Goal: Information Seeking & Learning: Learn about a topic

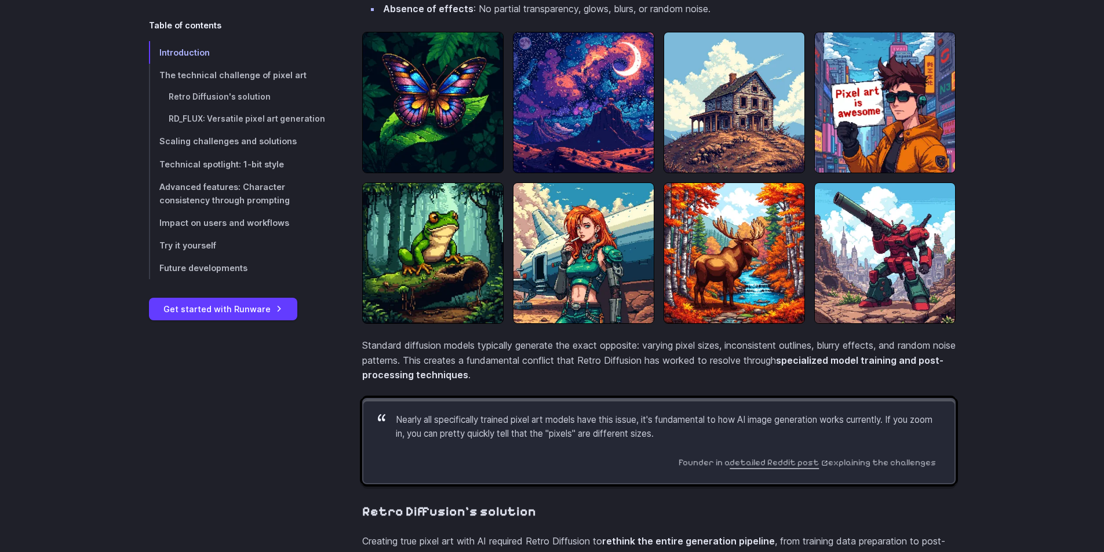
scroll to position [1101, 0]
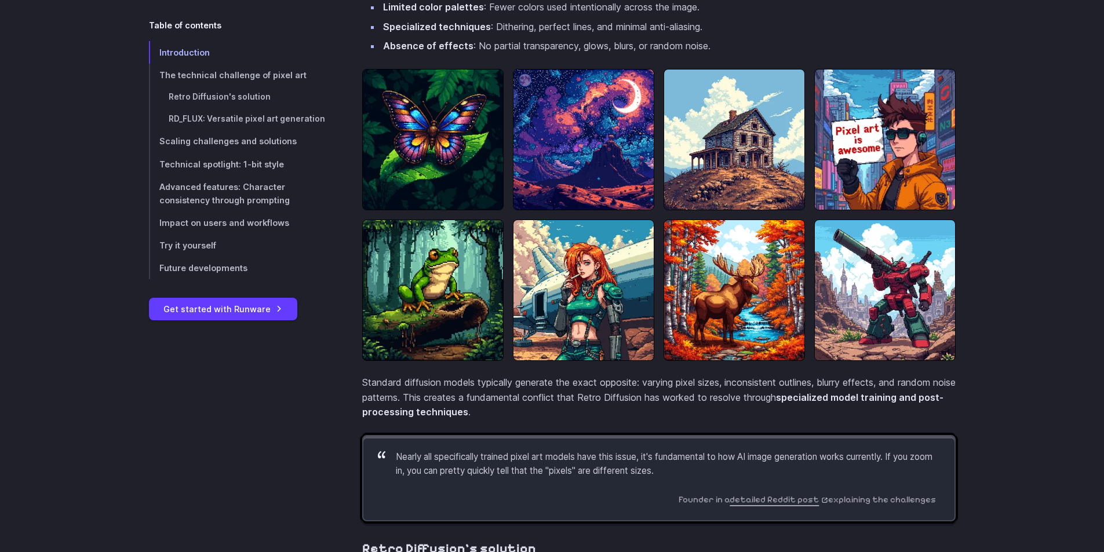
click at [600, 318] on img at bounding box center [583, 290] width 141 height 141
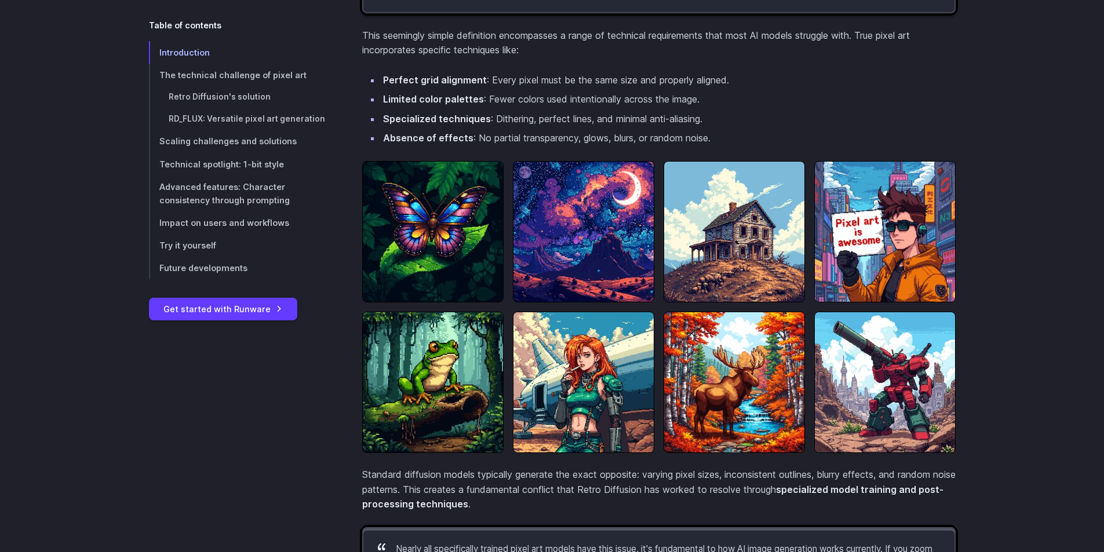
scroll to position [985, 0]
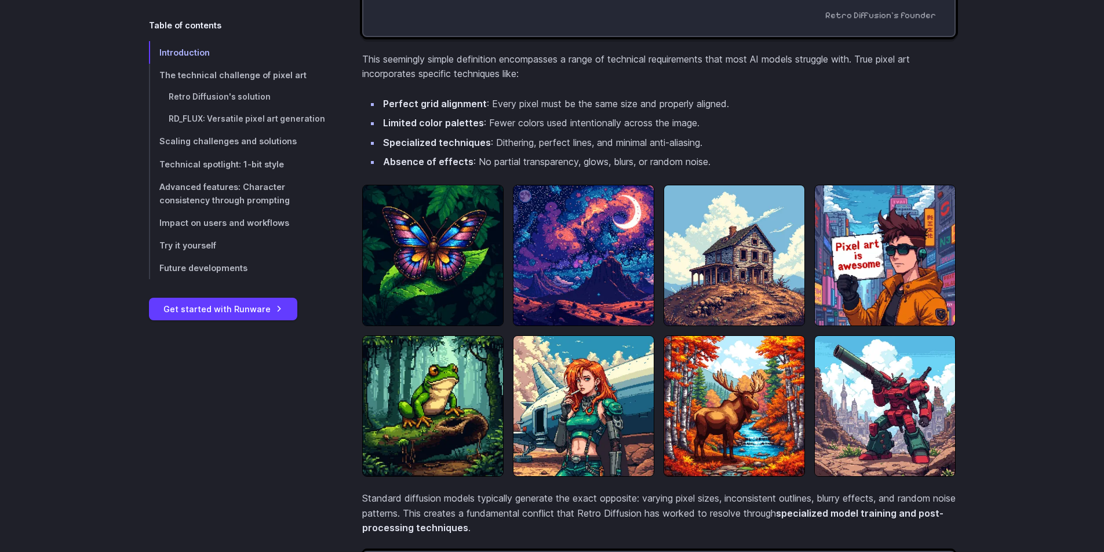
click at [764, 315] on img at bounding box center [734, 255] width 141 height 141
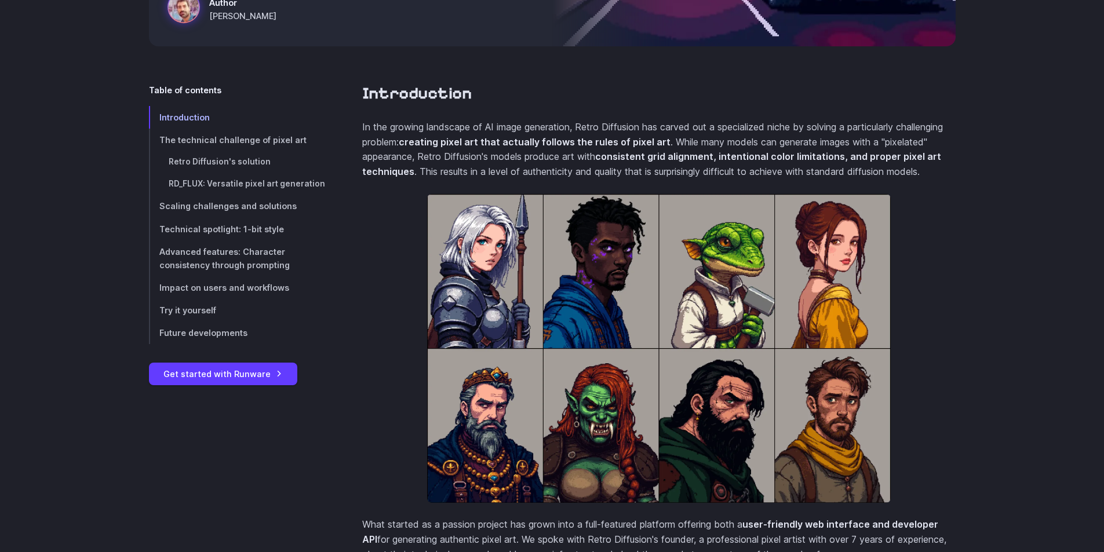
scroll to position [290, 0]
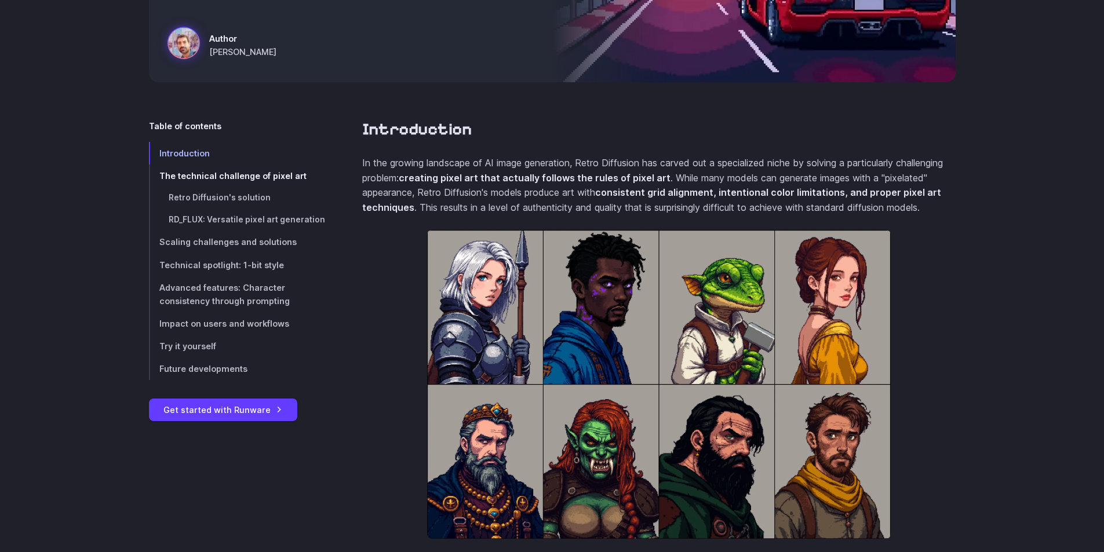
click at [200, 182] on link "The technical challenge of pixel art" at bounding box center [237, 176] width 176 height 23
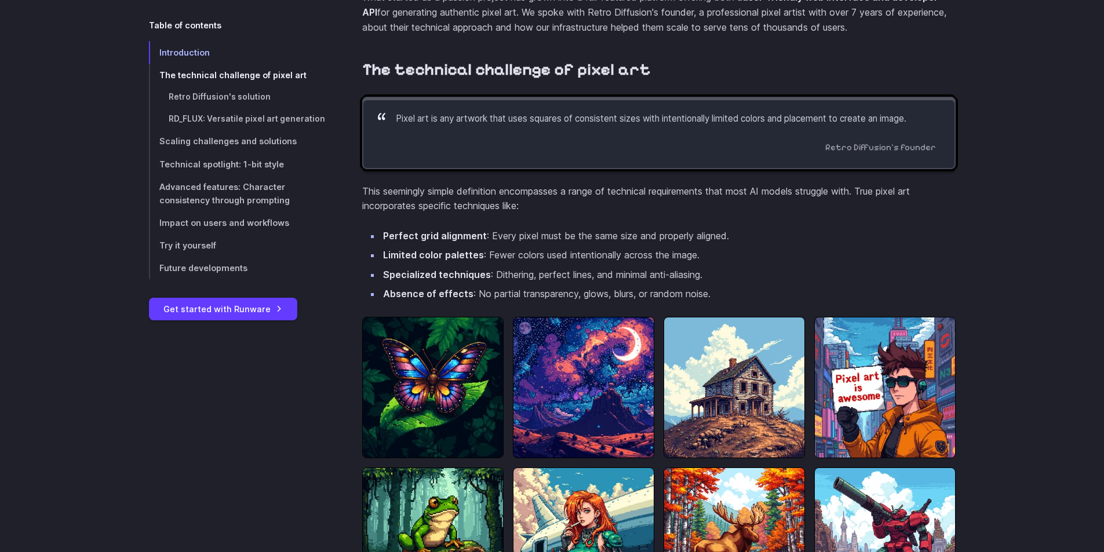
scroll to position [854, 0]
click at [211, 99] on span "Retro Diffusion's solution" at bounding box center [220, 96] width 102 height 9
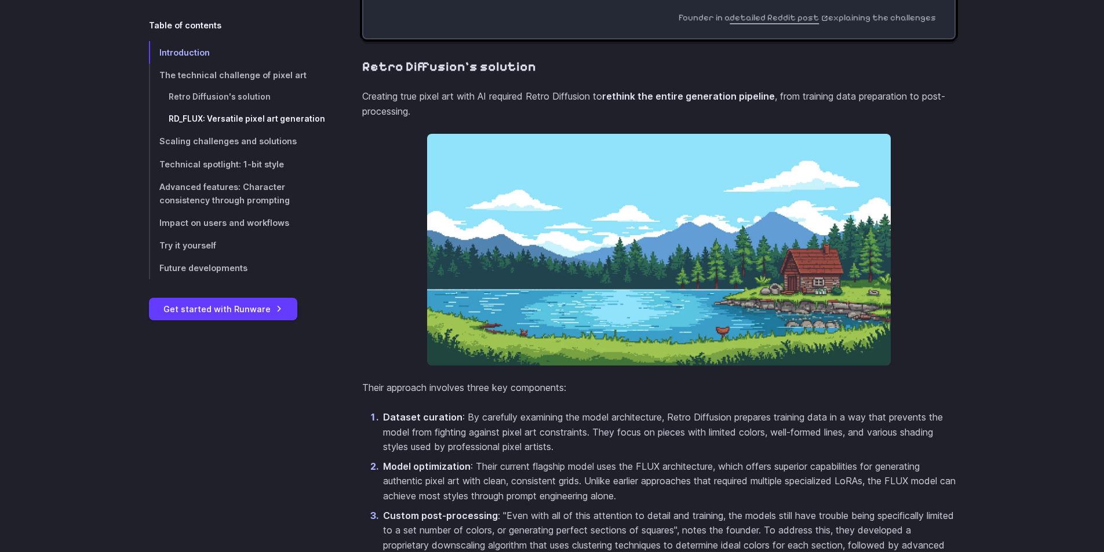
click at [218, 115] on span "RD_FLUX: Versatile pixel art generation" at bounding box center [247, 118] width 156 height 9
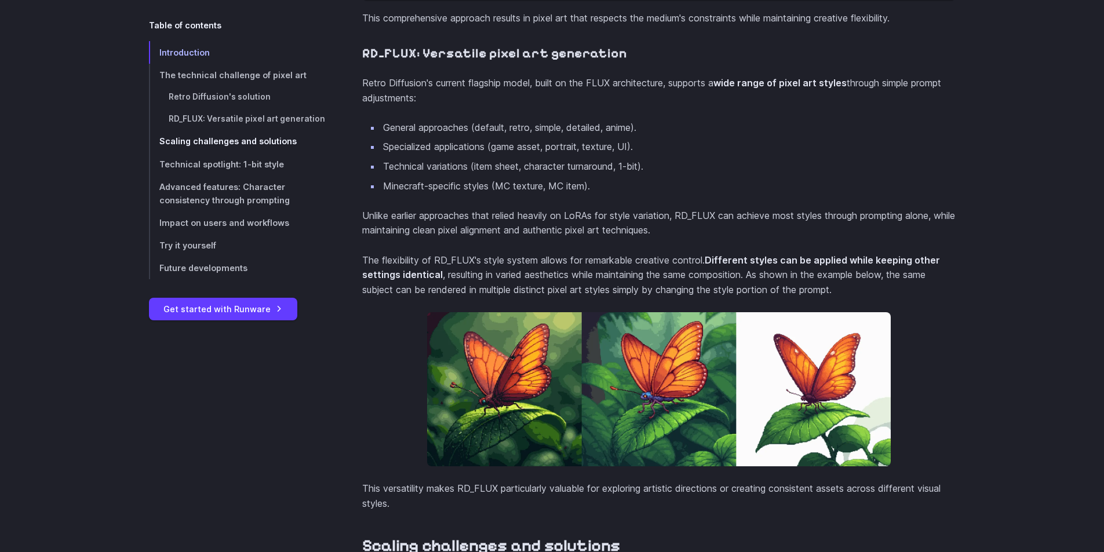
click at [202, 140] on span "Scaling challenges and solutions" at bounding box center [227, 142] width 137 height 10
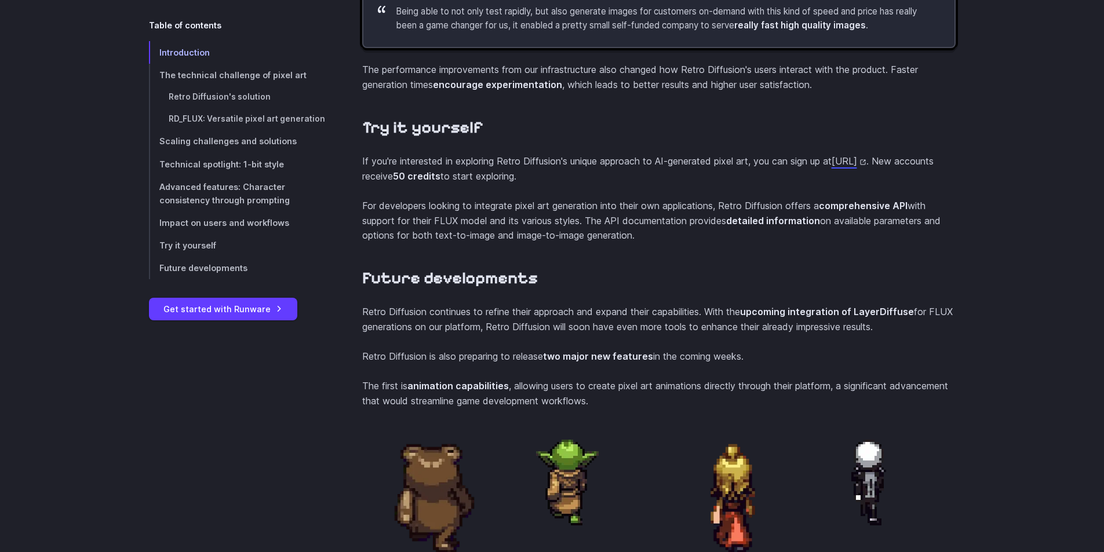
scroll to position [4213, 0]
